Goal: Check status

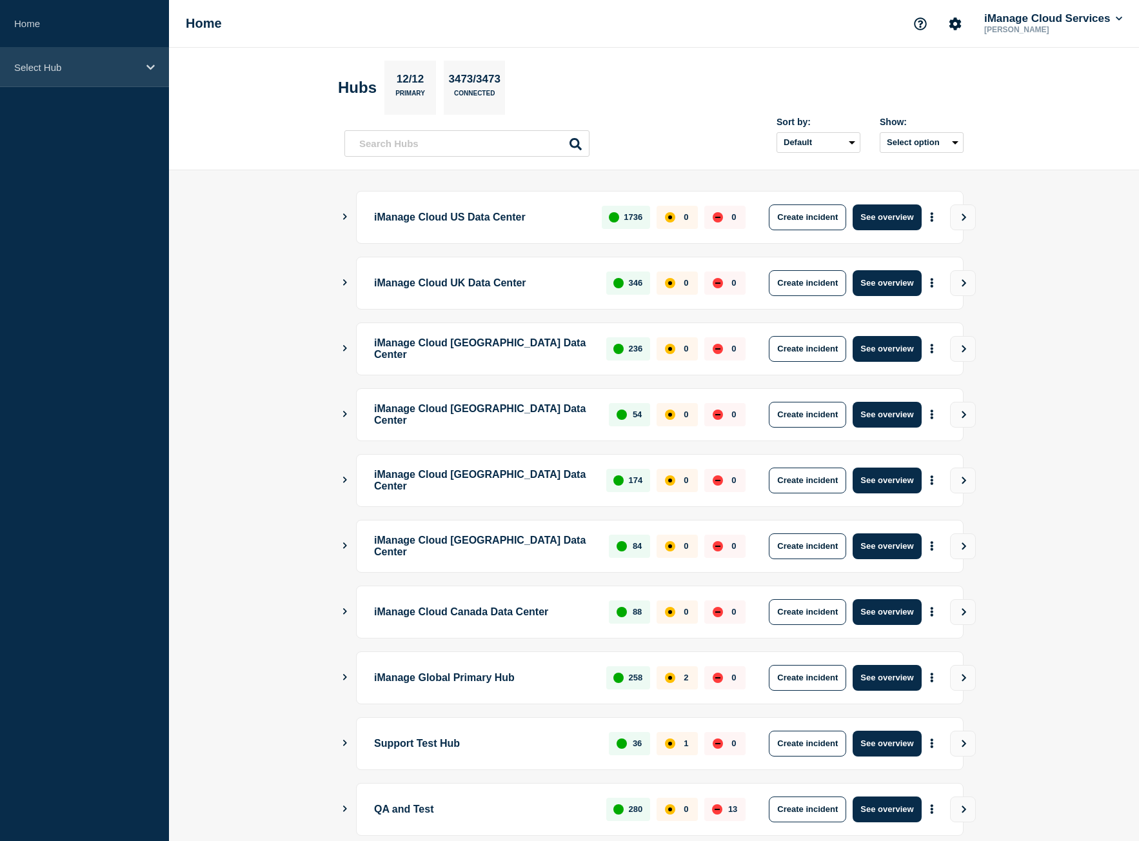
click at [119, 66] on p "Select Hub" at bounding box center [76, 67] width 124 height 11
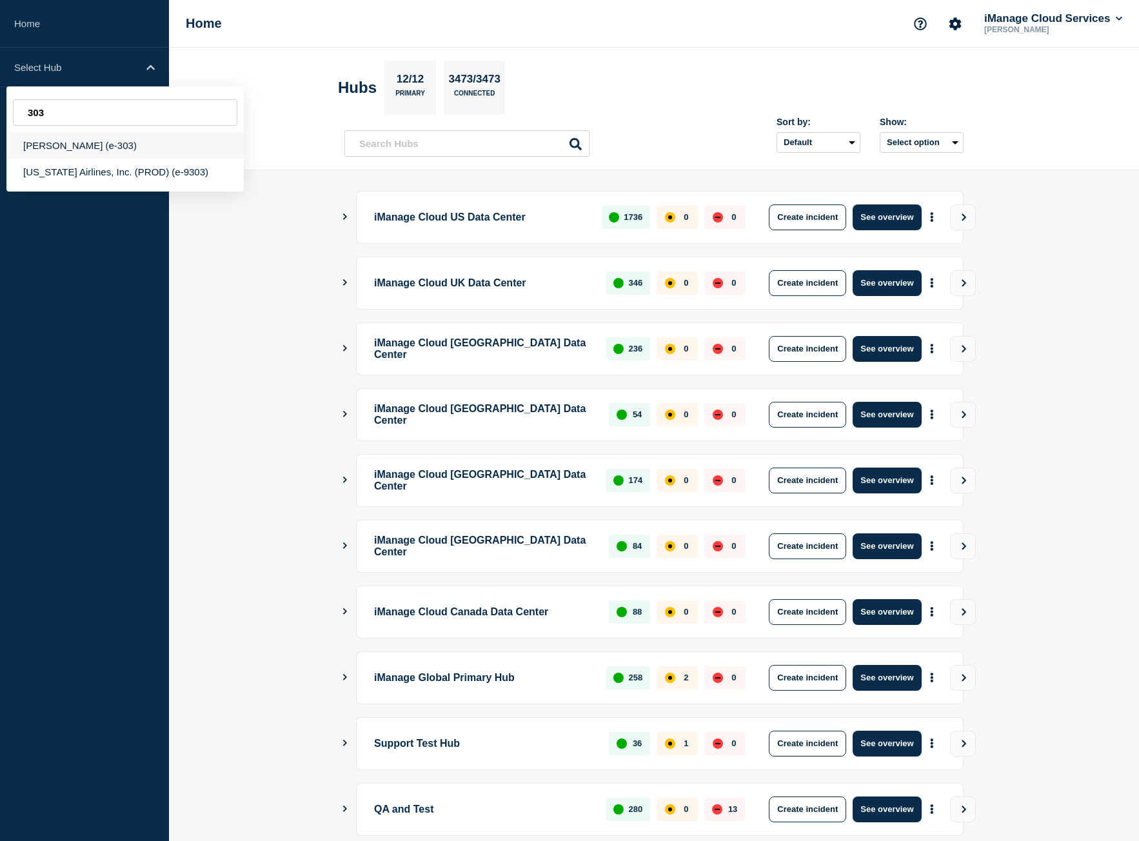
type input "303"
click at [128, 137] on div "[PERSON_NAME] (e-303)" at bounding box center [124, 145] width 237 height 26
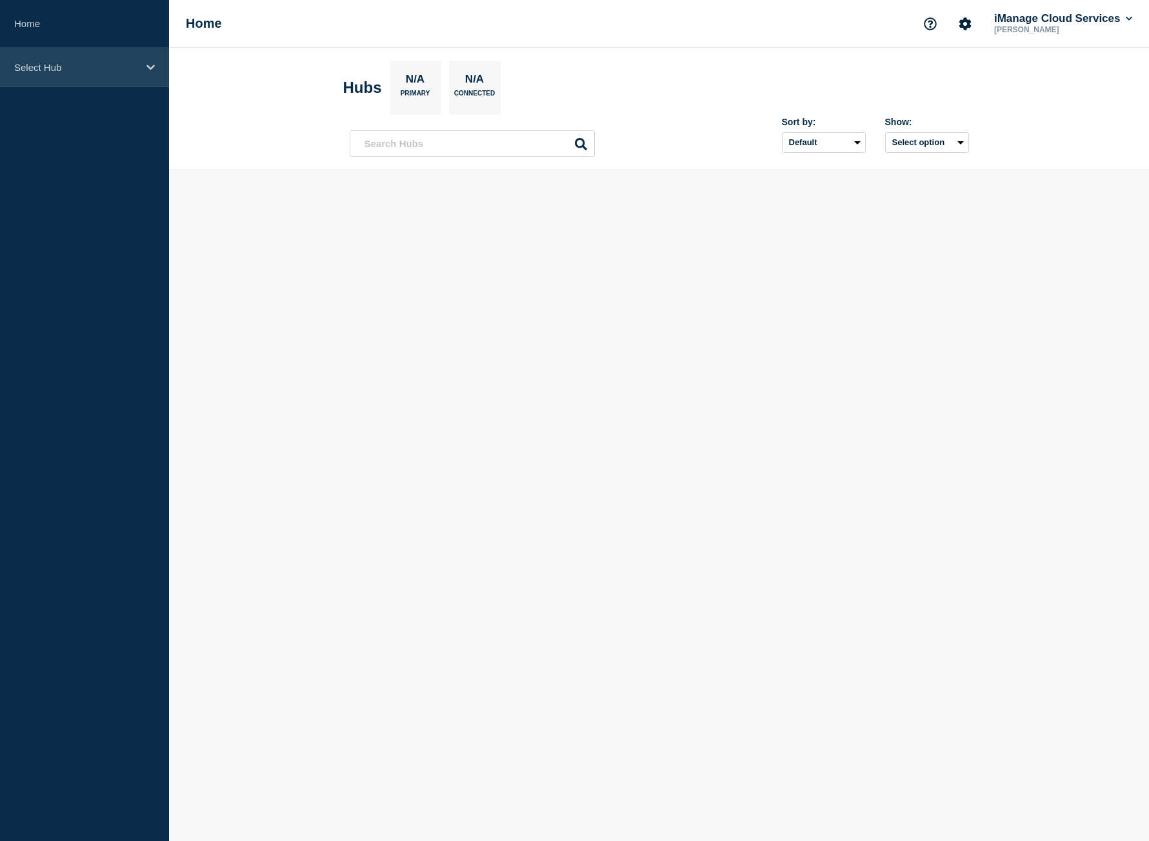
click at [99, 55] on div "Select Hub" at bounding box center [84, 67] width 169 height 39
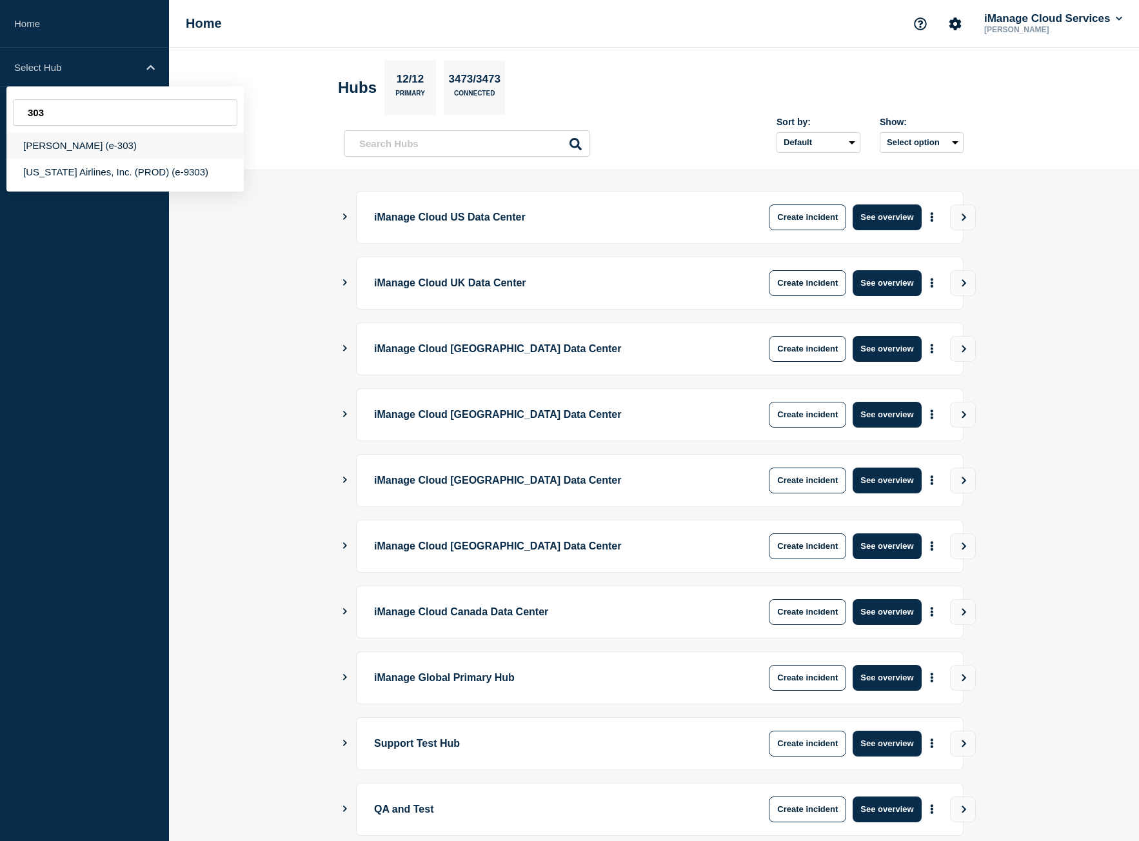
type input "303"
click at [138, 143] on div "[PERSON_NAME] (e-303)" at bounding box center [124, 145] width 237 height 26
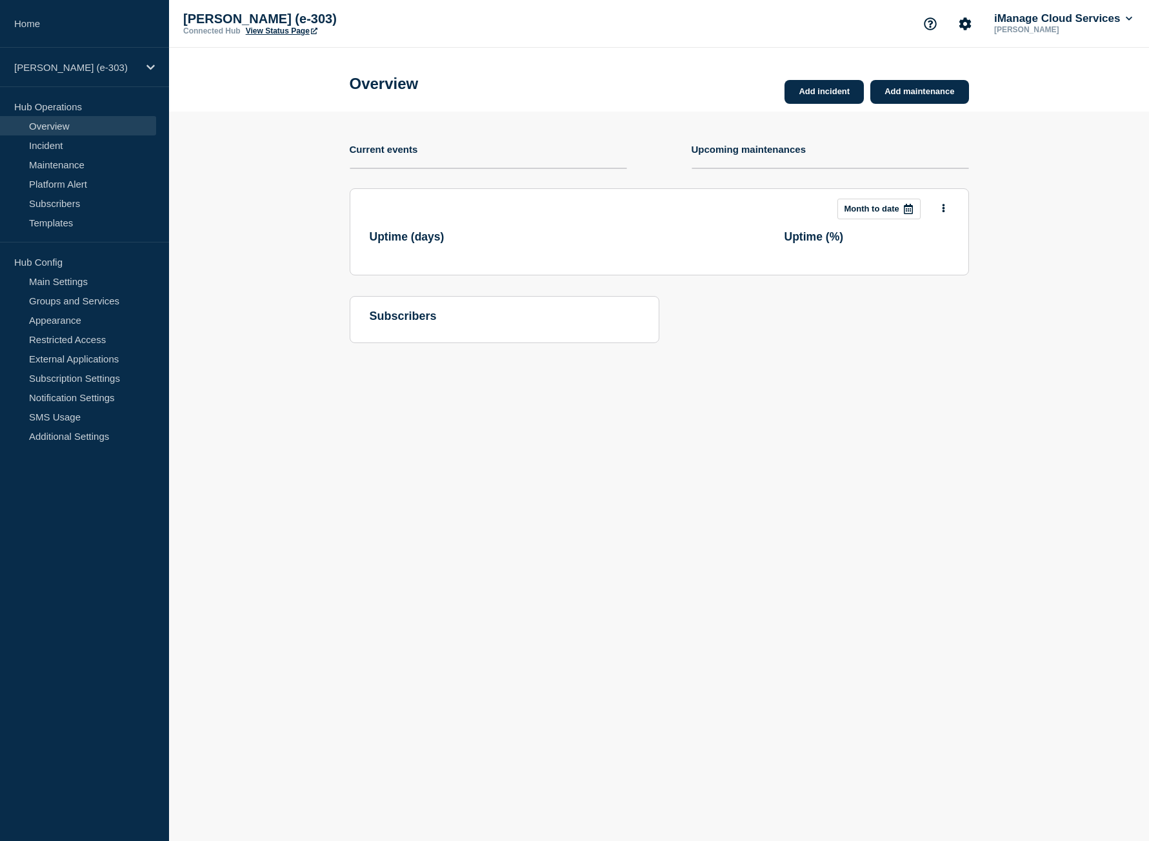
click at [277, 26] on link "View Status Page" at bounding box center [282, 30] width 72 height 9
